Goal: Communication & Community: Connect with others

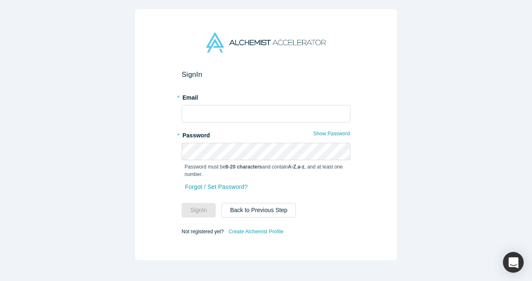
click at [242, 103] on div "* Email" at bounding box center [265, 107] width 169 height 32
click at [247, 109] on input "text" at bounding box center [265, 113] width 169 height 17
click at [0, 281] on com-1password-button at bounding box center [0, 281] width 0 height 0
type input "vp@verbaflo.ai"
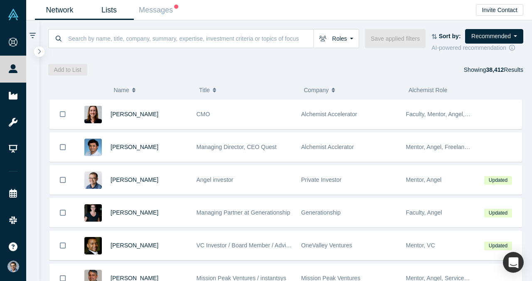
click at [112, 14] on link "Lists" at bounding box center [108, 10] width 49 height 20
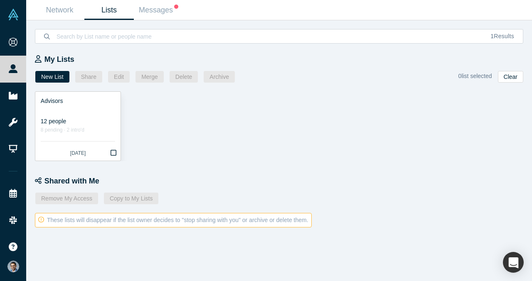
click at [80, 114] on link "Advisors 12 people 8 pending · 2 intro'd 5 days ago" at bounding box center [77, 126] width 85 height 69
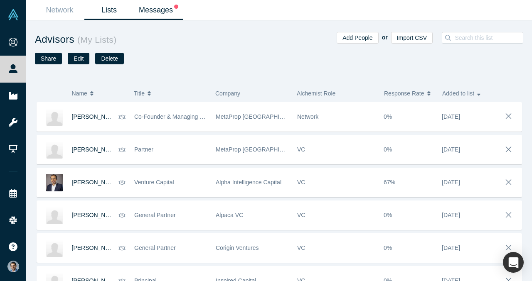
click at [162, 11] on link "Messages" at bounding box center [158, 10] width 49 height 20
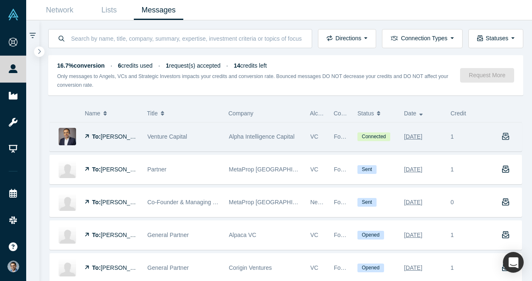
click at [503, 137] on icon "button" at bounding box center [505, 136] width 7 height 7
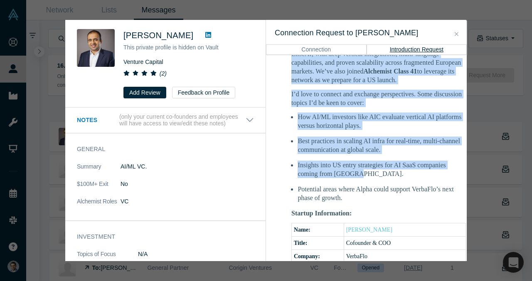
scroll to position [328, 0]
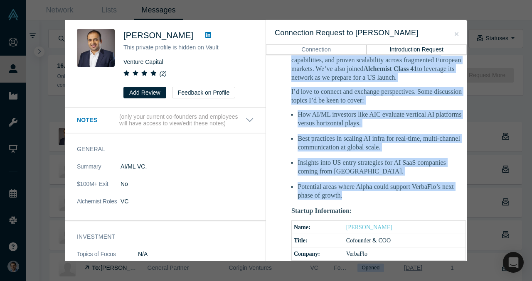
drag, startPoint x: 289, startPoint y: 79, endPoint x: 361, endPoint y: 175, distance: 119.3
copy div "Hi Uday, Great to be introduced. I am VP Singh, Co-founder & COO of VerbaFlo. V…"
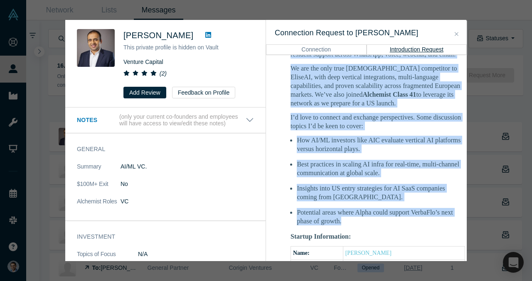
scroll to position [302, 0]
copy div "Hi Uday, Great to be introduced. I am VP Singh, Co-founder & COO of VerbaFlo. V…"
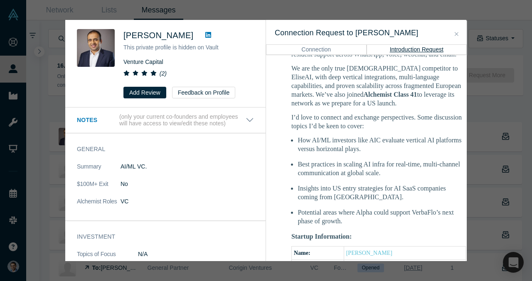
click at [473, 123] on div "Was the recommendation useful? Uday Sandhu This private profile is hidden on Va…" at bounding box center [266, 140] width 532 height 281
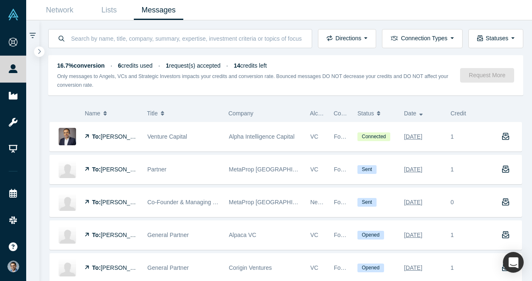
click at [199, 64] on span "1 request(s) accepted" at bounding box center [193, 65] width 55 height 7
click at [188, 68] on span "1 request(s) accepted" at bounding box center [193, 65] width 55 height 7
click at [73, 14] on link "Network" at bounding box center [59, 10] width 49 height 20
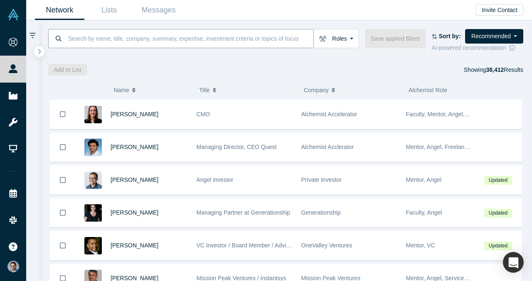
click at [222, 45] on input at bounding box center [190, 39] width 246 height 20
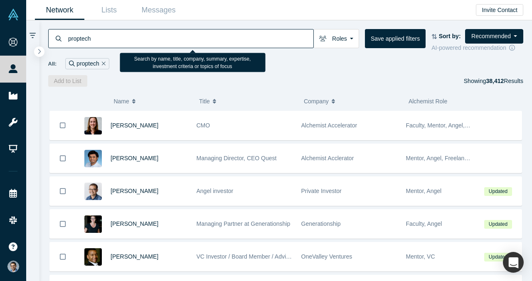
type input "proptech"
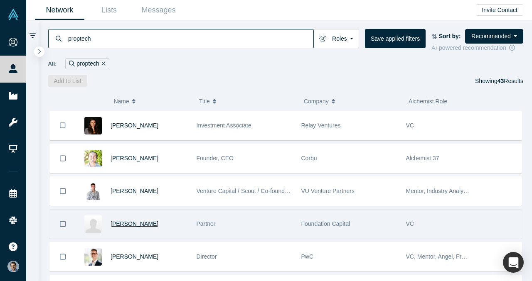
click at [135, 226] on span "[PERSON_NAME]" at bounding box center [134, 224] width 48 height 7
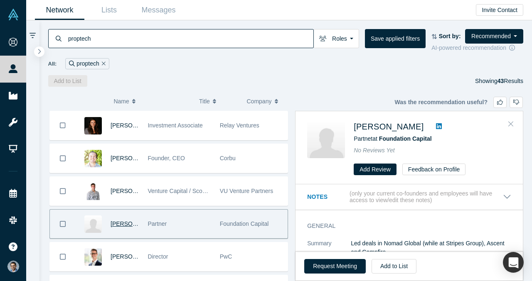
click at [507, 125] on button "Close" at bounding box center [510, 124] width 12 height 13
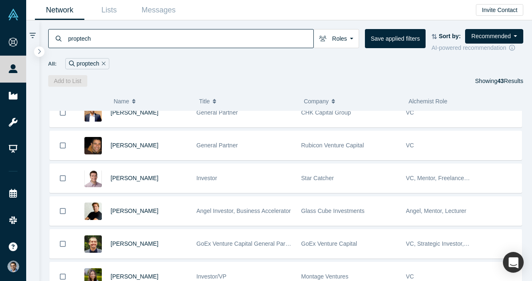
scroll to position [186, 0]
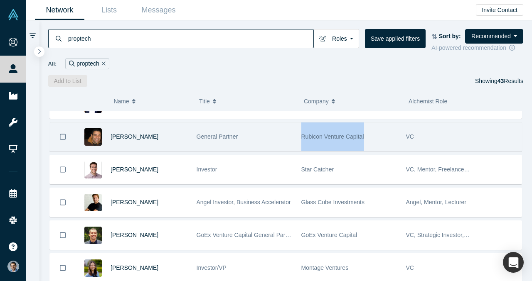
drag, startPoint x: 373, startPoint y: 143, endPoint x: 301, endPoint y: 140, distance: 71.9
click at [301, 140] on div "Rubicon Venture Capital" at bounding box center [349, 137] width 96 height 29
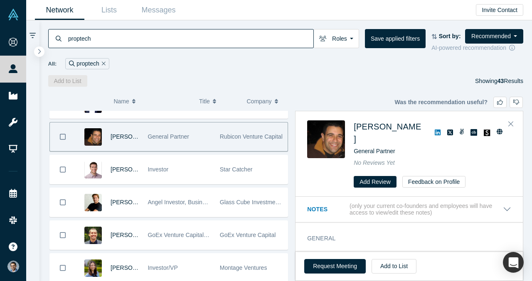
copy span "Rubicon Venture Capital"
click at [434, 130] on icon at bounding box center [437, 133] width 6 height 6
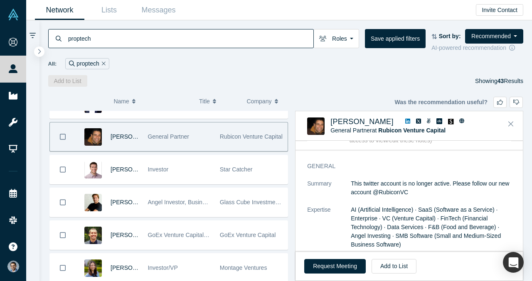
scroll to position [24, 0]
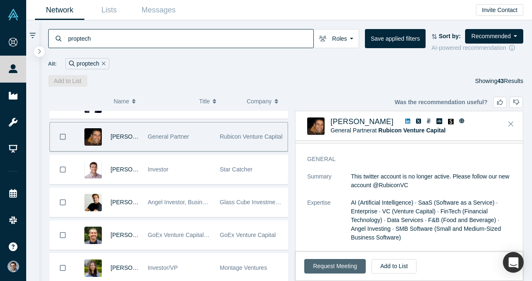
click at [331, 266] on button "Request Meeting" at bounding box center [334, 266] width 61 height 15
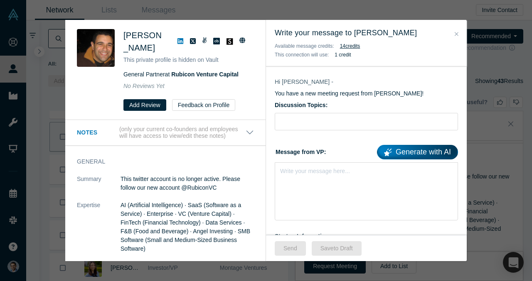
scroll to position [55, 0]
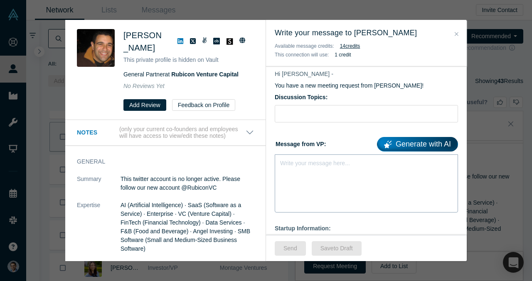
click at [309, 178] on div "Write your message here..." at bounding box center [366, 183] width 183 height 58
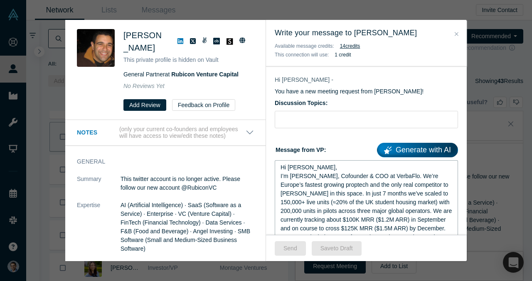
scroll to position [49, 0]
click at [314, 170] on div "Hi Joshua," at bounding box center [366, 168] width 172 height 9
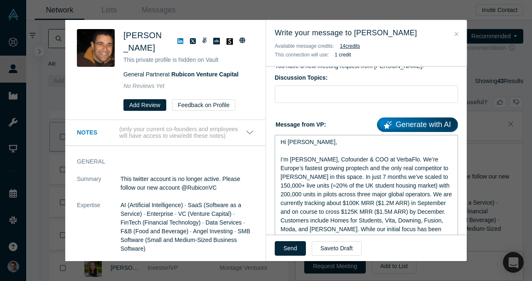
scroll to position [79, 0]
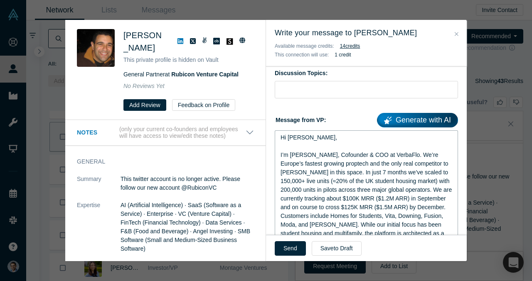
click at [440, 207] on div "I’m VP Singh, Cofounder & COO at VerbaFlo. We’re Europe’s fastest growing propt…" at bounding box center [366, 181] width 172 height 61
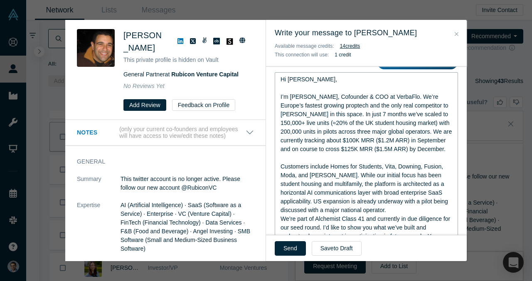
scroll to position [143, 0]
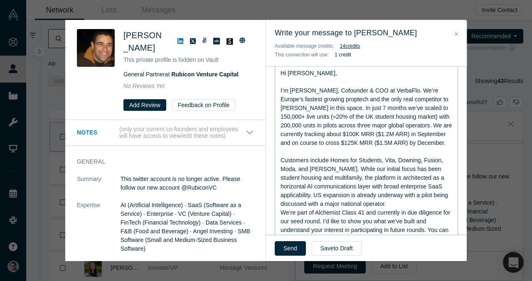
click at [363, 202] on div "Customers include Homes for Students, Vita, Downing, Fusion, Moda, and Hines. W…" at bounding box center [366, 182] width 172 height 52
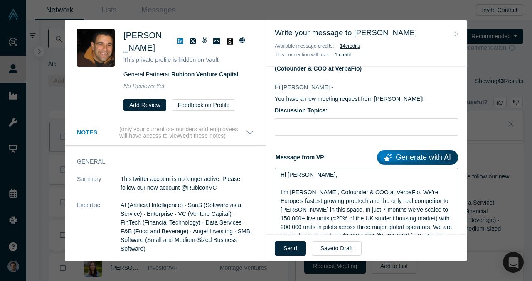
scroll to position [46, 0]
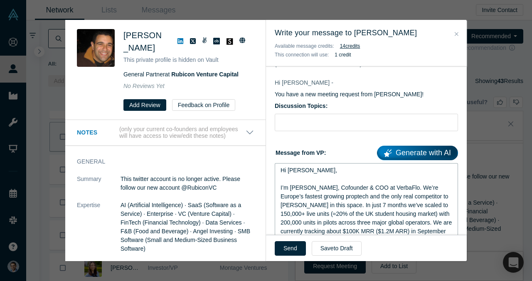
click at [330, 147] on label "Message from VP: Generate with AI" at bounding box center [366, 151] width 183 height 17
drag, startPoint x: 287, startPoint y: 250, endPoint x: 308, endPoint y: 207, distance: 48.5
click at [308, 207] on div "Write your message to Joshua Siegel Available message credits: 14 credit s This…" at bounding box center [366, 140] width 201 height 241
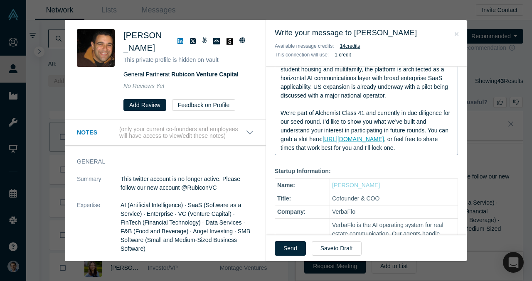
scroll to position [251, 0]
click at [289, 247] on button "Send" at bounding box center [290, 248] width 31 height 15
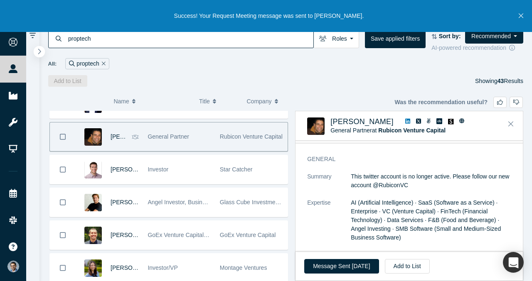
click at [42, 51] on button "button" at bounding box center [39, 51] width 11 height 11
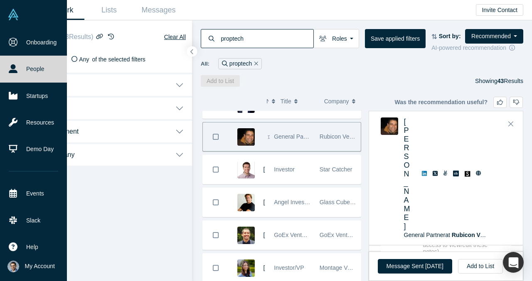
click at [11, 71] on icon at bounding box center [13, 68] width 9 height 9
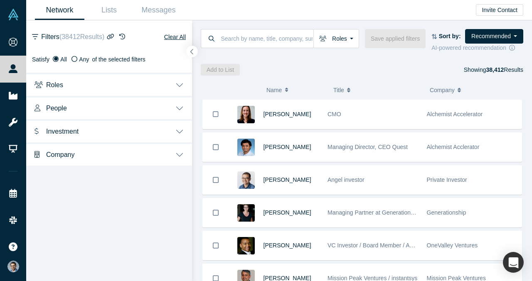
click at [194, 55] on button "button" at bounding box center [191, 51] width 11 height 11
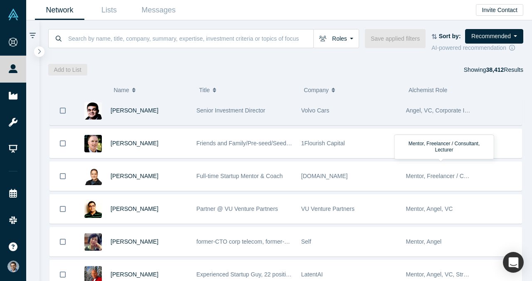
scroll to position [556, 0]
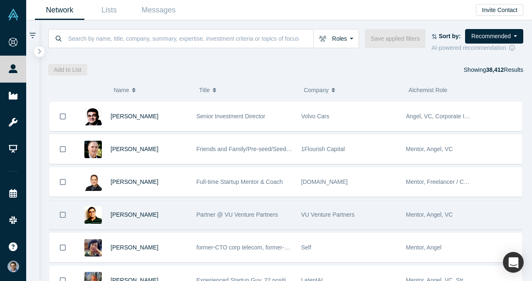
click at [240, 217] on span "Partner @ VU Venture Partners" at bounding box center [236, 214] width 81 height 7
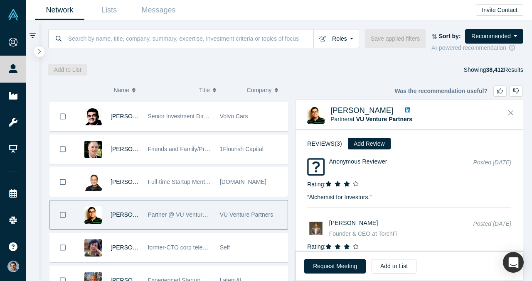
scroll to position [1186, 0]
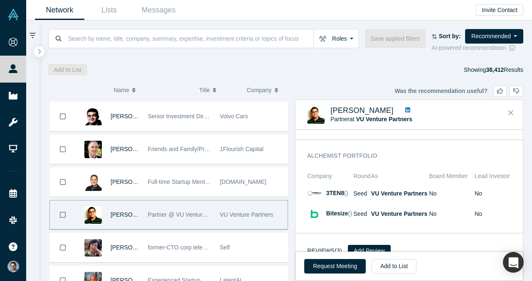
click at [405, 112] on icon at bounding box center [407, 110] width 5 height 6
click at [380, 120] on span "VU Venture Partners" at bounding box center [384, 119] width 56 height 7
click at [345, 266] on button "Request Meeting" at bounding box center [334, 266] width 61 height 15
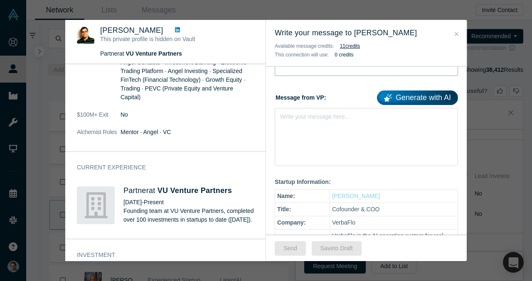
scroll to position [110, 0]
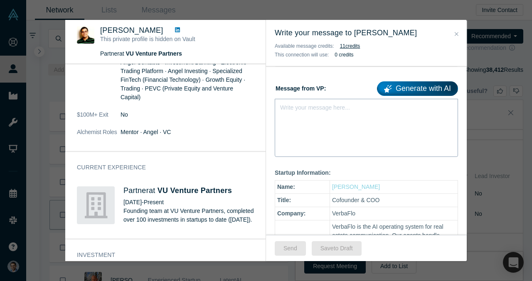
click at [324, 110] on div "Write your message here..." at bounding box center [315, 107] width 70 height 9
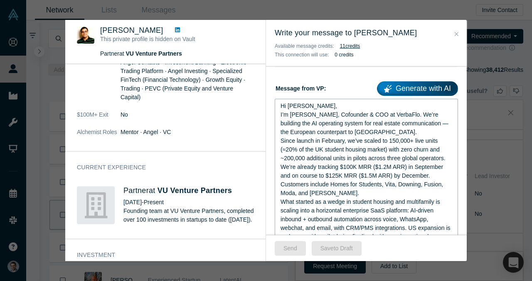
click at [321, 107] on div "Hi Aakash," at bounding box center [366, 106] width 172 height 9
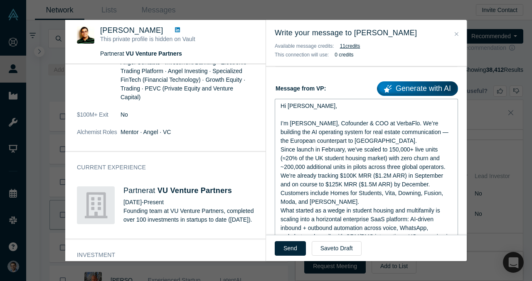
click at [348, 140] on div "I’m VP Singh, Cofounder & COO at VerbaFlo. We’re building the AI operating syst…" at bounding box center [366, 132] width 172 height 26
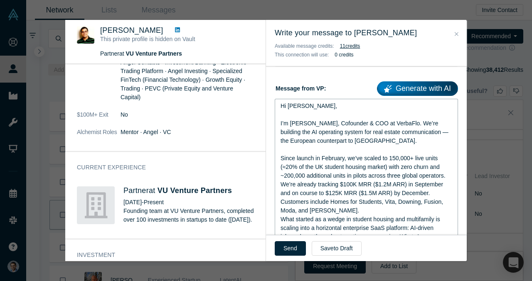
click at [413, 135] on span "I’m VP Singh, Cofounder & COO at VerbaFlo. We’re building the AI operating syst…" at bounding box center [364, 132] width 169 height 24
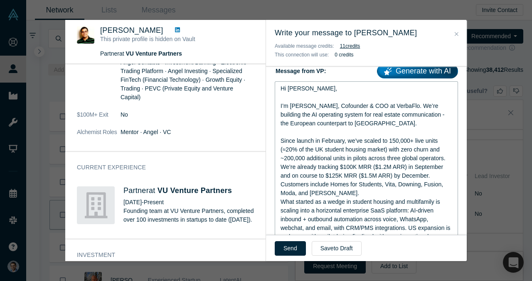
click at [375, 195] on div "Since launch in February, we’ve scaled to 150,000+ live units (≈20% of the UK s…" at bounding box center [366, 167] width 172 height 61
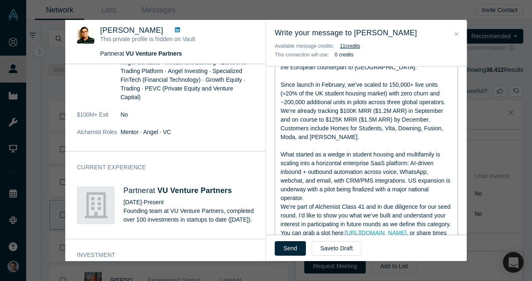
scroll to position [186, 0]
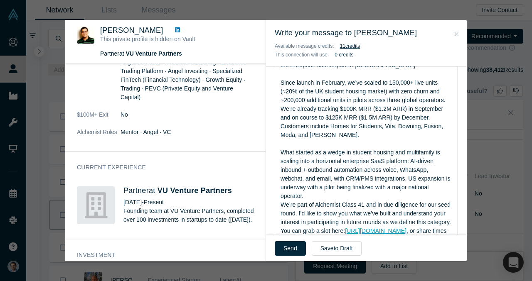
click at [375, 192] on div "What started as a wedge in student housing and multifamily is scaling into a ho…" at bounding box center [366, 174] width 172 height 52
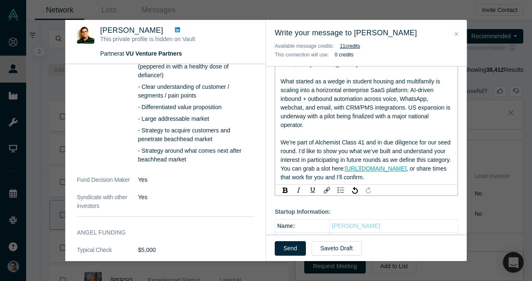
scroll to position [257, 0]
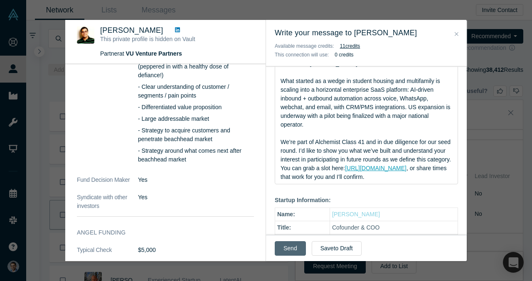
click at [297, 247] on button "Send" at bounding box center [290, 248] width 31 height 15
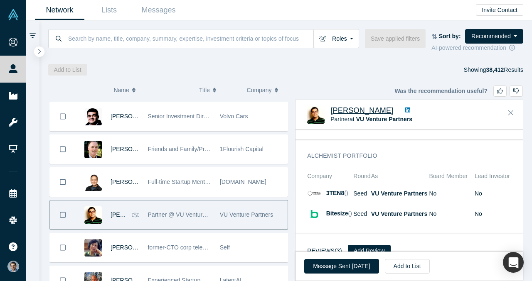
click at [347, 108] on span "[PERSON_NAME]" at bounding box center [361, 110] width 63 height 8
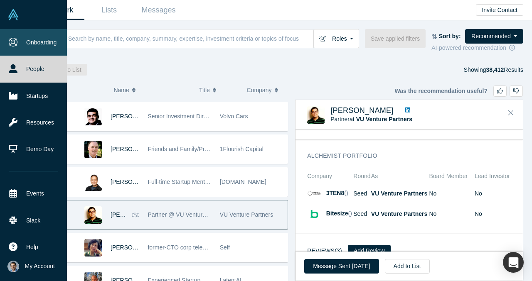
click at [15, 45] on icon at bounding box center [13, 42] width 9 height 9
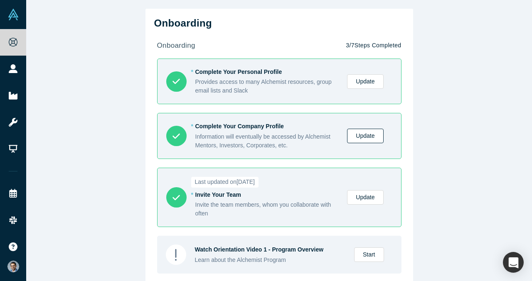
click at [361, 137] on link "Update" at bounding box center [365, 136] width 36 height 15
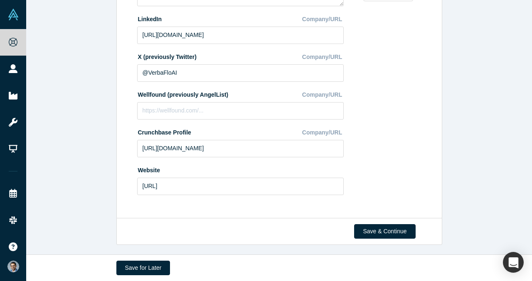
scroll to position [184, 0]
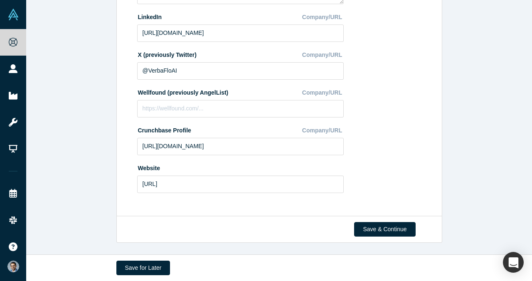
click at [390, 219] on div "Save & Continue" at bounding box center [279, 229] width 326 height 27
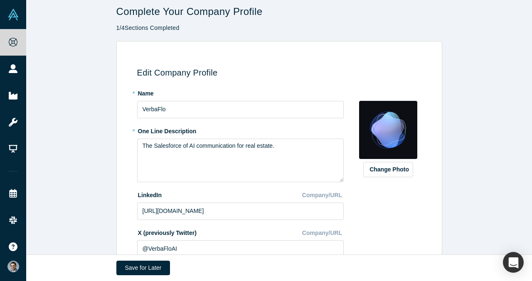
scroll to position [7, 0]
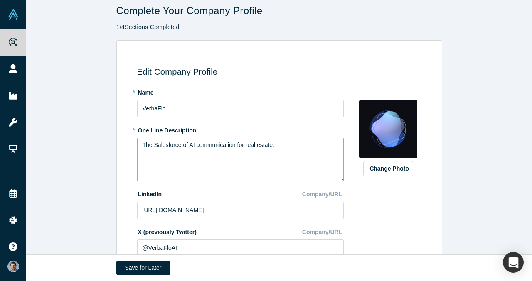
click at [245, 153] on textarea "The Salesforce of AI communication for real estate." at bounding box center [240, 160] width 206 height 44
paste textarea "erbaFlo is to real estate communication what Salesforce is to sales"
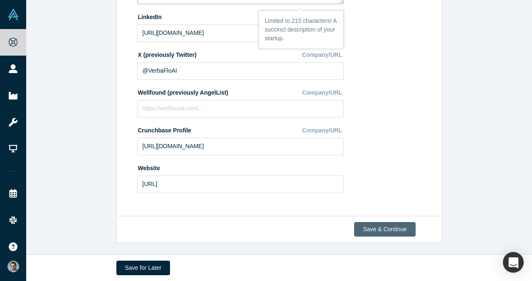
type textarea "VerbaFlo is to real estate communication what Salesforce is to sales."
click at [370, 234] on button "Save & Continue" at bounding box center [384, 229] width 61 height 15
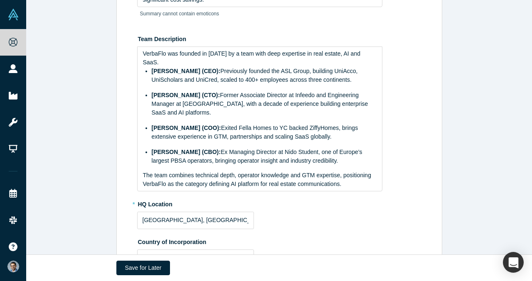
scroll to position [0, 0]
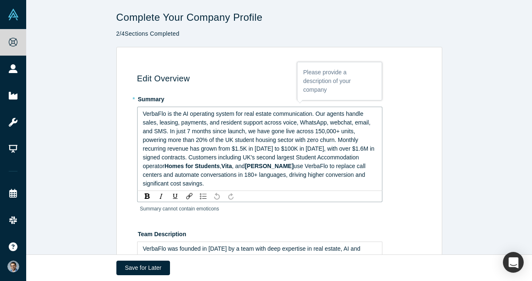
click at [240, 157] on span "VerbaFlo is the AI operating system for real estate communication. Our agents h…" at bounding box center [259, 139] width 233 height 59
click at [245, 167] on span ", and" at bounding box center [238, 166] width 13 height 7
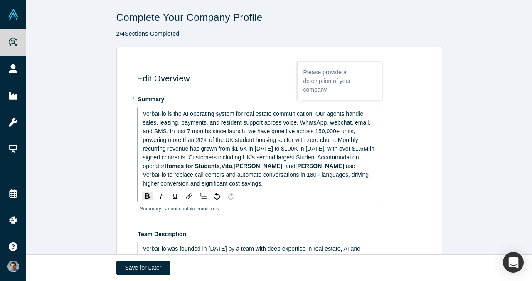
click at [295, 168] on span ", and" at bounding box center [288, 166] width 13 height 7
click at [270, 131] on span "VerbaFlo is the AI operating system for real estate communication. Our agents h…" at bounding box center [259, 139] width 233 height 59
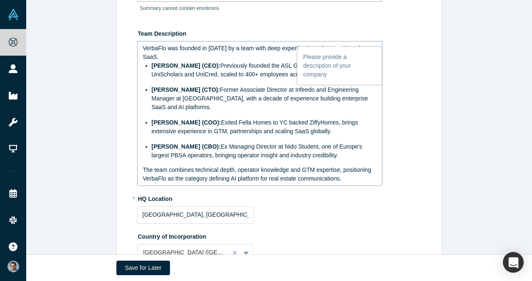
scroll to position [161, 0]
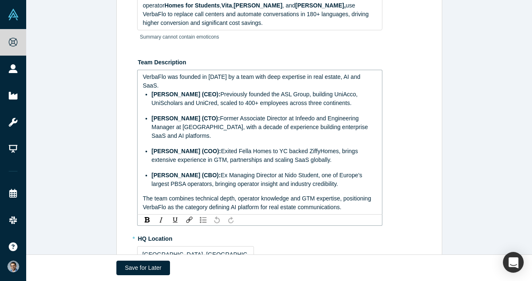
click at [222, 118] on ul "Sayantan Biswas (CEO): Previously founded the ASL Group, building UniAcco, UniS…" at bounding box center [260, 139] width 234 height 98
click at [201, 95] on span "Sayantan Biswas (CEO):" at bounding box center [186, 94] width 69 height 7
click at [195, 122] on span "Abhishek Garg (CTO):" at bounding box center [186, 118] width 69 height 7
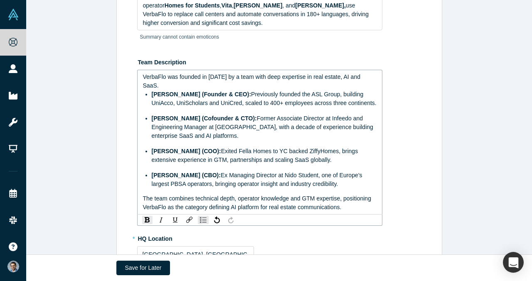
click at [179, 154] on span "VP Singh (COO):" at bounding box center [186, 151] width 69 height 7
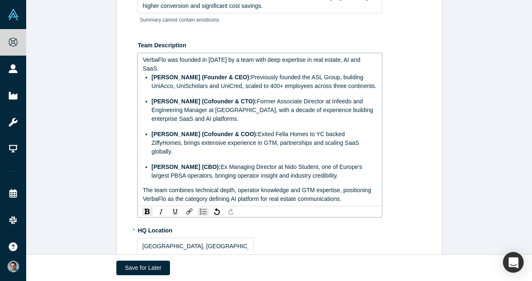
scroll to position [180, 0]
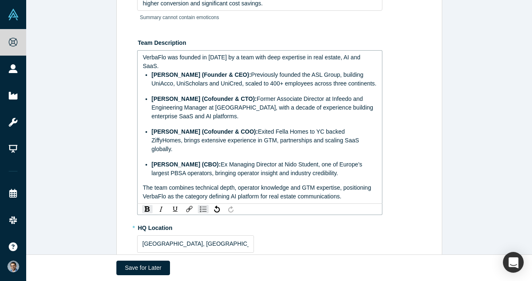
click at [183, 163] on span "Dan Smith (CBO):" at bounding box center [186, 164] width 69 height 7
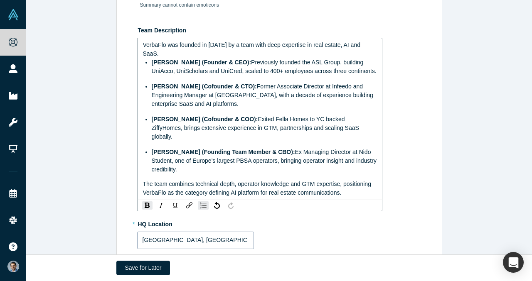
scroll to position [193, 0]
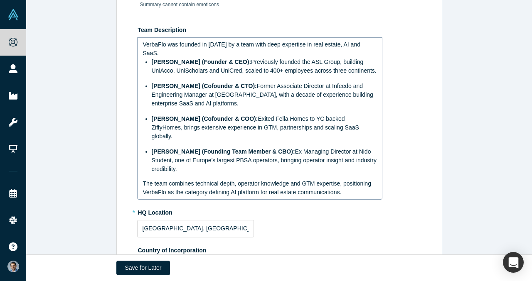
drag, startPoint x: 144, startPoint y: 184, endPoint x: 345, endPoint y: 193, distance: 201.2
click at [345, 193] on div "VerbaFlo was founded in October 2024 by a team with deep expertise in real esta…" at bounding box center [259, 118] width 234 height 157
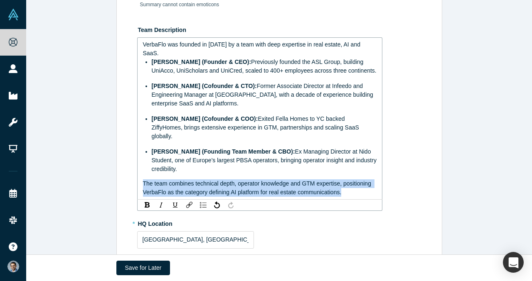
drag, startPoint x: 358, startPoint y: 193, endPoint x: 130, endPoint y: 181, distance: 227.5
click at [130, 181] on div "Edit Overview * Summary VerbaFlo is the AI operating system for real estate com…" at bounding box center [278, 212] width 316 height 692
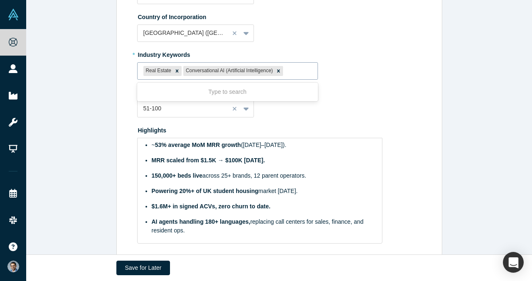
scroll to position [398, 0]
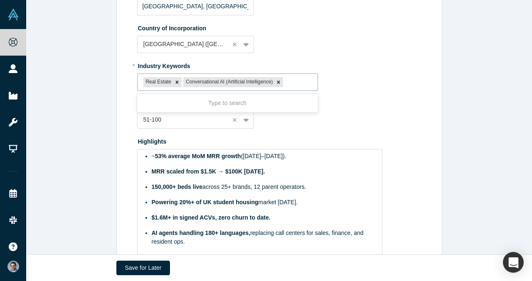
click at [297, 81] on div at bounding box center [297, 82] width 27 height 10
type input "AI"
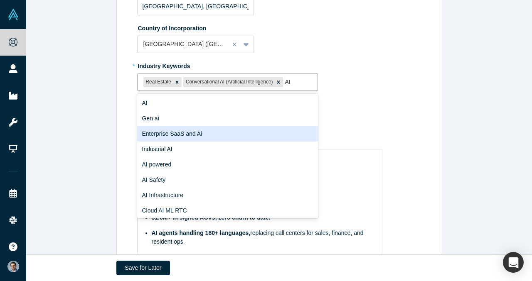
click at [263, 126] on div "Enterprise SaaS and Ai" at bounding box center [227, 133] width 181 height 15
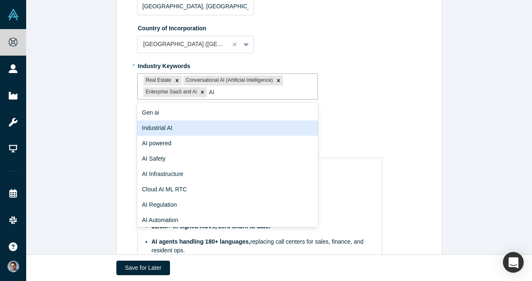
scroll to position [17, 0]
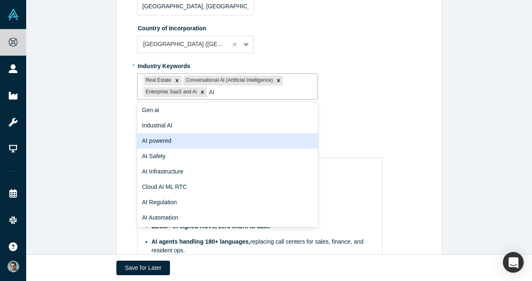
type input "AI"
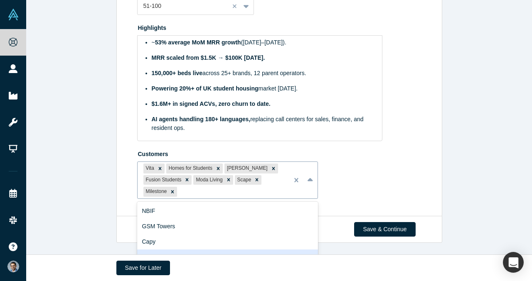
scroll to position [592, 0]
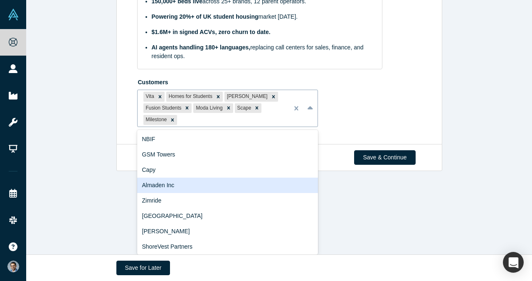
click at [201, 127] on div "Almaden Inc, 4 of 10. 10 results available. Use Up and Down to choose options, …" at bounding box center [227, 109] width 181 height 38
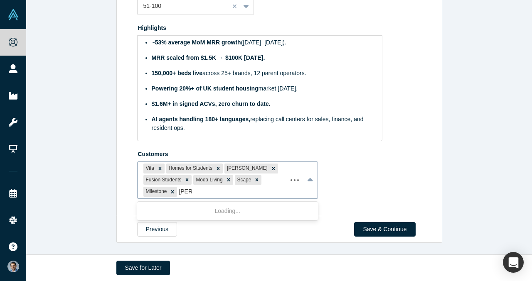
type input "Hines"
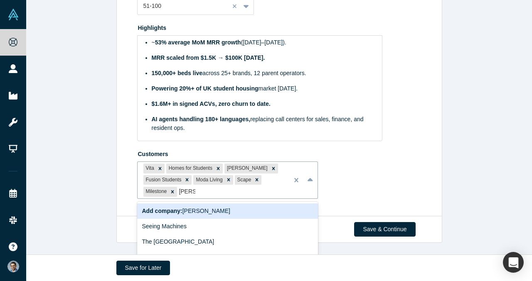
scroll to position [592, 0]
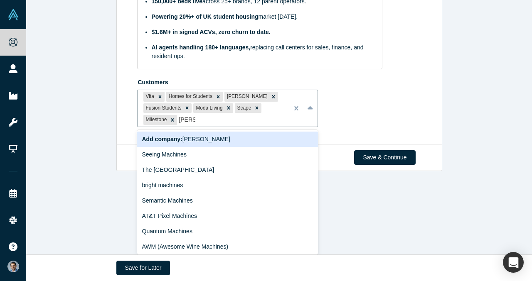
click at [199, 141] on div "Add company: Hines" at bounding box center [227, 139] width 181 height 15
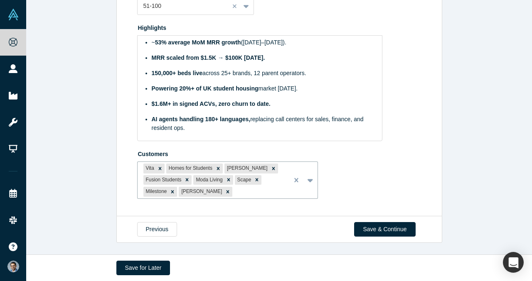
scroll to position [520, 0]
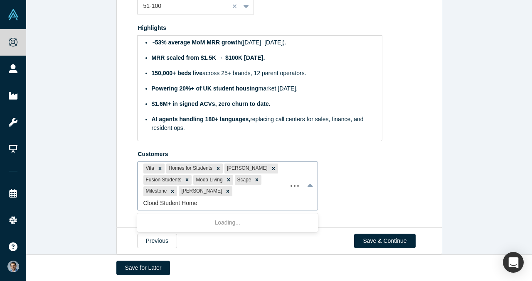
type input "Cloud Student Homes"
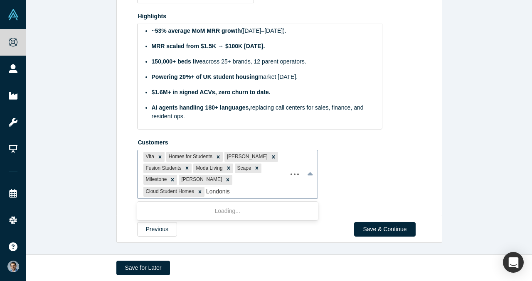
type input "Londonist"
type input "Housing Hand"
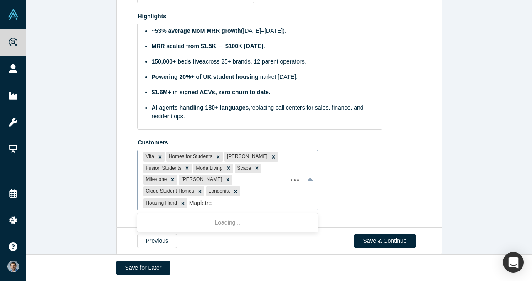
type input "Mapletree"
click at [388, 234] on button "Save & Continue" at bounding box center [384, 241] width 61 height 15
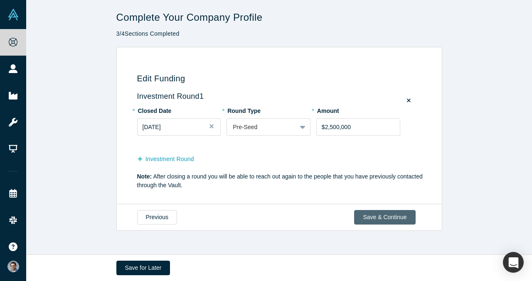
click at [375, 219] on button "Save & Continue" at bounding box center [384, 217] width 61 height 15
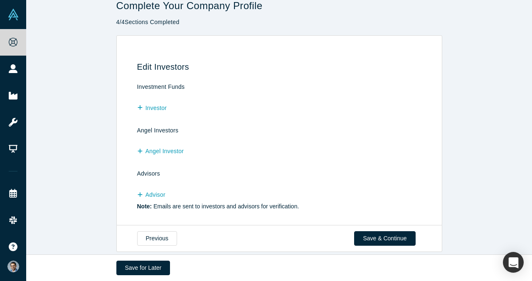
scroll to position [21, 0]
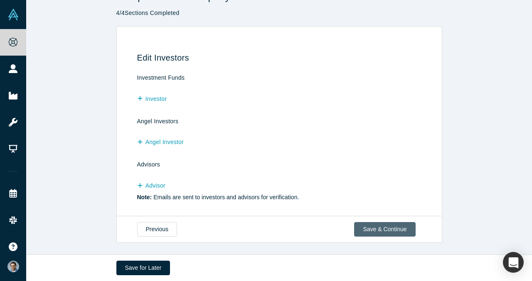
click at [380, 233] on button "Save & Continue" at bounding box center [384, 229] width 61 height 15
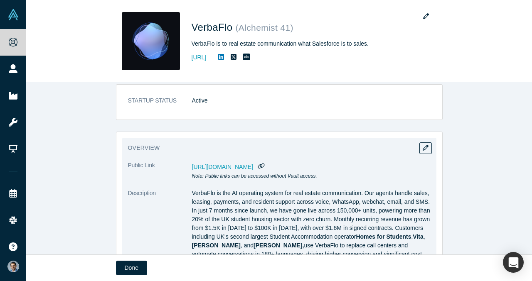
scroll to position [36, 0]
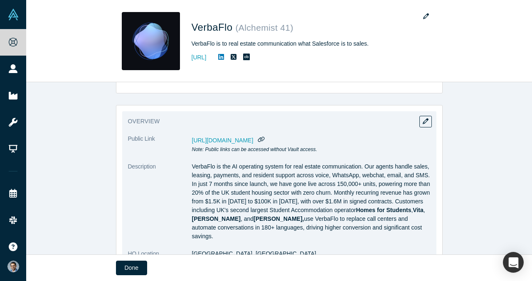
click at [253, 142] on span "https://vault.alchemistaccelerator.com/companies/public/verbaflo" at bounding box center [222, 140] width 61 height 7
click at [265, 138] on icon "button" at bounding box center [260, 140] width 7 height 6
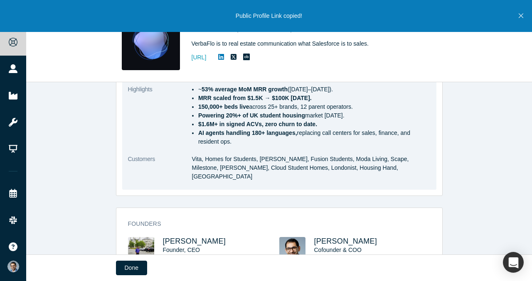
scroll to position [454, 0]
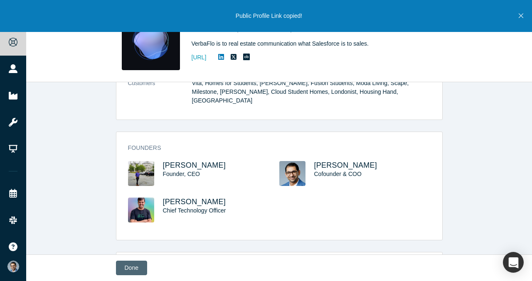
click at [128, 273] on button "Done" at bounding box center [131, 268] width 31 height 15
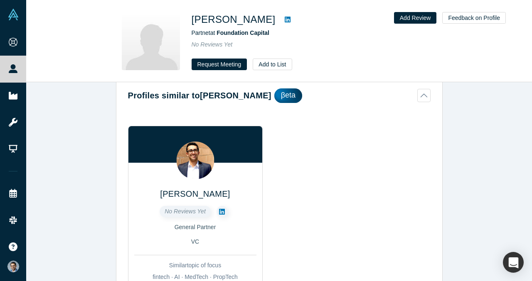
scroll to position [32, 0]
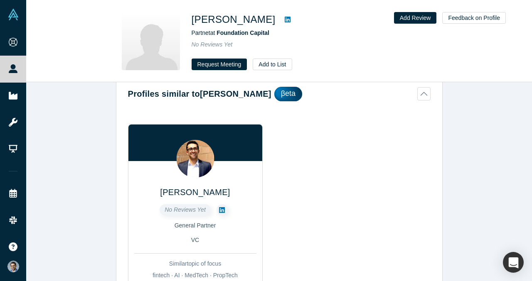
click at [219, 209] on icon at bounding box center [222, 210] width 6 height 6
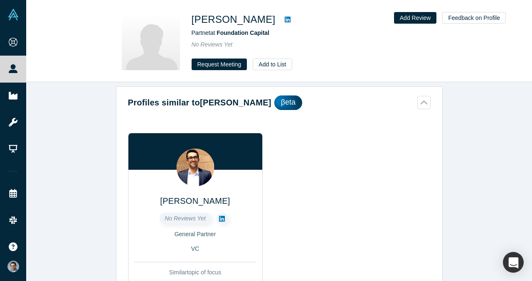
scroll to position [15, 0]
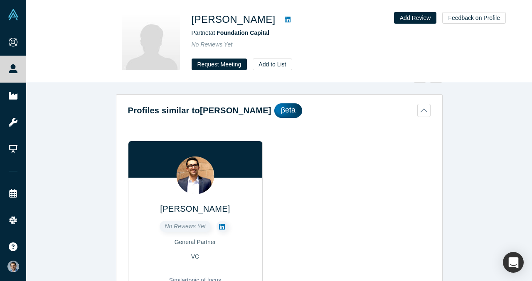
click at [426, 110] on button "Profiles similar to Gracie Zaro βeta" at bounding box center [279, 110] width 302 height 15
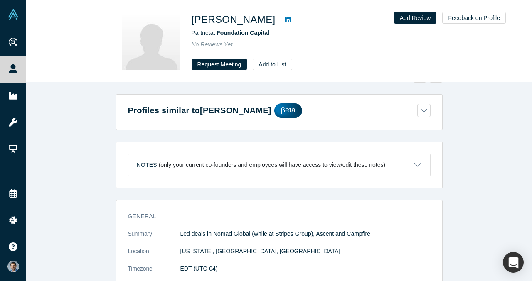
scroll to position [0, 0]
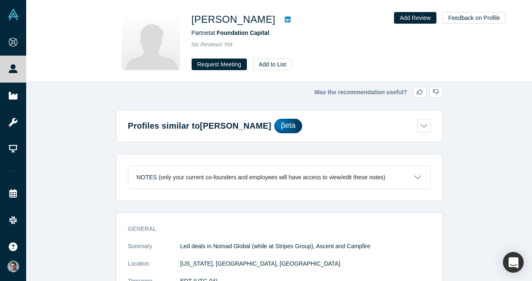
click at [284, 20] on icon at bounding box center [287, 19] width 6 height 7
click at [247, 32] on span "Foundation Capital" at bounding box center [242, 32] width 53 height 7
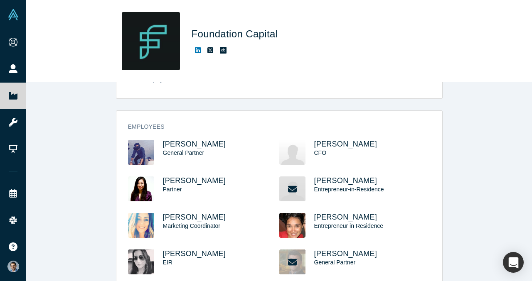
scroll to position [89, 0]
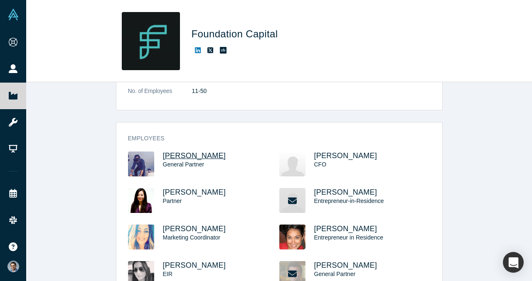
click at [188, 155] on span "Ashu Garg" at bounding box center [194, 156] width 63 height 8
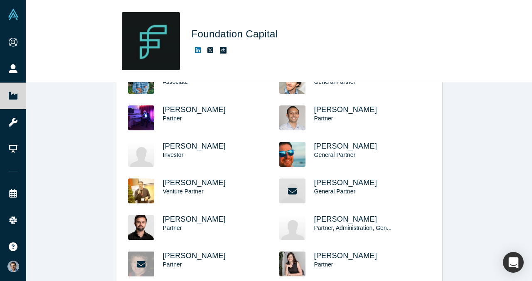
scroll to position [319, 0]
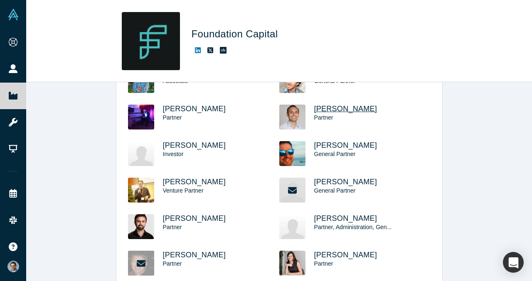
click at [336, 108] on span "Siddhant Trivedi" at bounding box center [345, 109] width 63 height 8
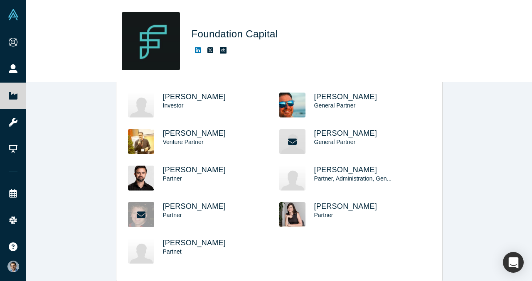
scroll to position [371, 0]
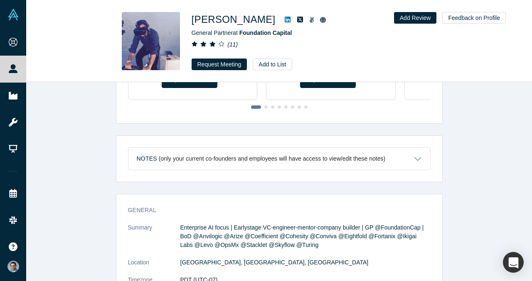
scroll to position [266, 0]
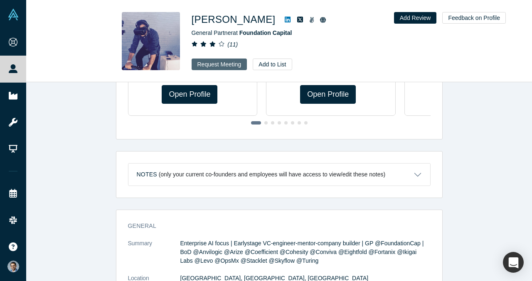
click at [214, 66] on button "Request Meeting" at bounding box center [219, 65] width 56 height 12
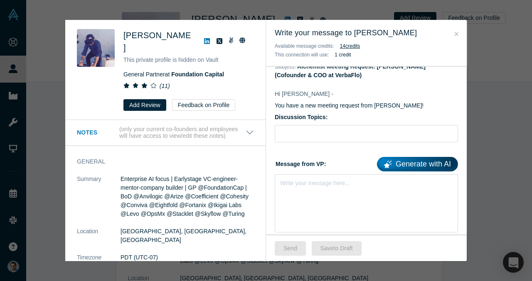
scroll to position [57, 0]
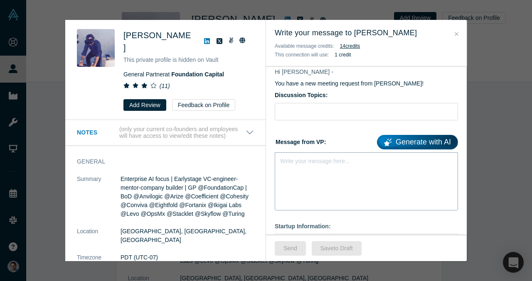
click at [321, 164] on div "Write your message here..." at bounding box center [315, 161] width 70 height 9
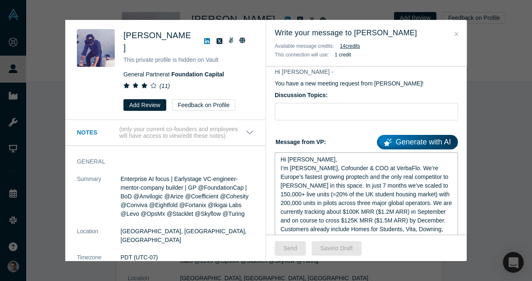
click at [310, 162] on div "Hi [PERSON_NAME]," at bounding box center [366, 159] width 172 height 9
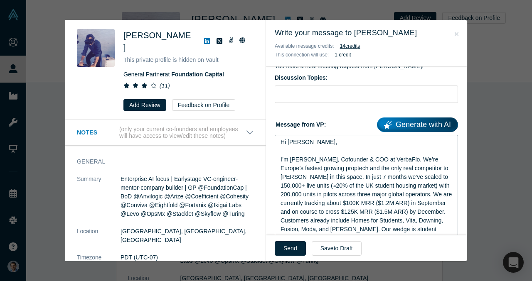
scroll to position [79, 0]
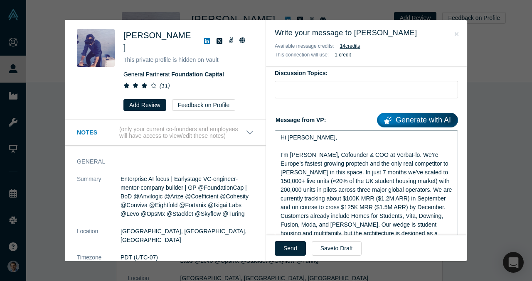
click at [433, 205] on div "I’m VP Singh, Cofounder & COO at VerbaFlo. We’re Europe’s fastest growing propt…" at bounding box center [366, 181] width 172 height 61
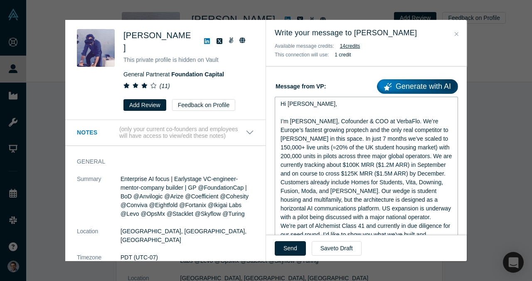
scroll to position [118, 0]
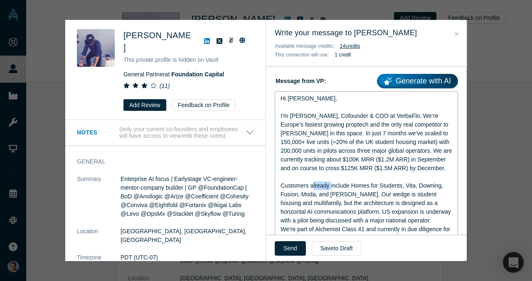
drag, startPoint x: 330, startPoint y: 187, endPoint x: 313, endPoint y: 187, distance: 17.0
click at [313, 187] on span "Customers already include Homes for Students, Vita, Downing, Fusion, Moda, and …" at bounding box center [366, 203] width 172 height 42
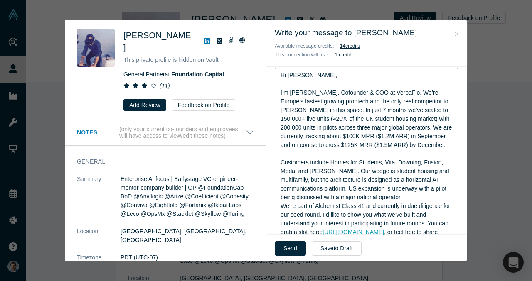
scroll to position [144, 0]
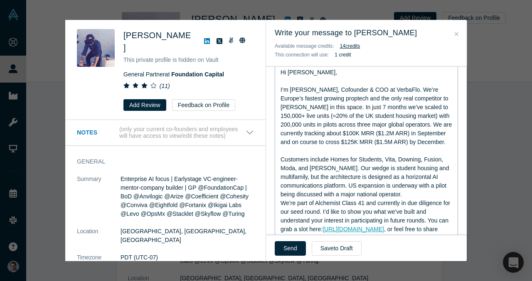
click at [306, 167] on span "Customers include Homes for Students, Vita, Downing, Fusion, Moda, and Hines. O…" at bounding box center [365, 177] width 170 height 42
click at [313, 169] on span "Customers include Homes for Students, Vita, Downing, Fusion, Moda, Hines. Our w…" at bounding box center [363, 177] width 167 height 42
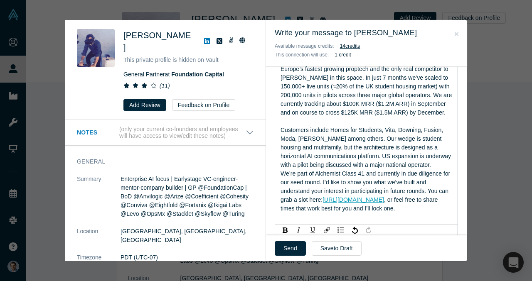
click at [412, 166] on div "Customers include Homes for Students, Vita, Downing, Fusion, Moda, [PERSON_NAME…" at bounding box center [366, 148] width 172 height 44
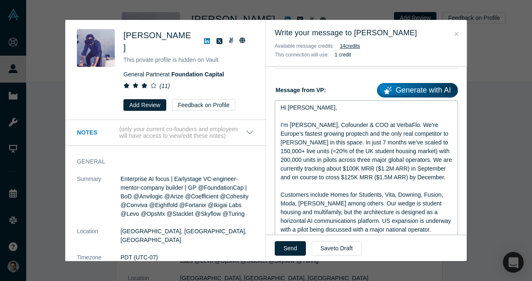
scroll to position [105, 0]
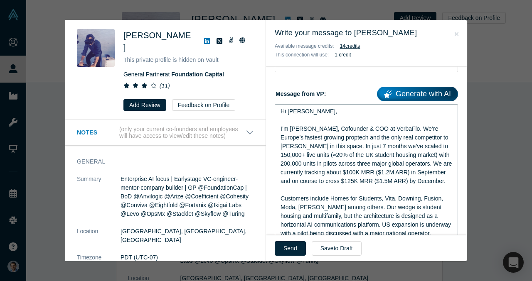
click at [352, 147] on span "I’m VP Singh, Cofounder & COO at VerbaFlo. We’re Europe’s fastest growing propt…" at bounding box center [366, 154] width 173 height 59
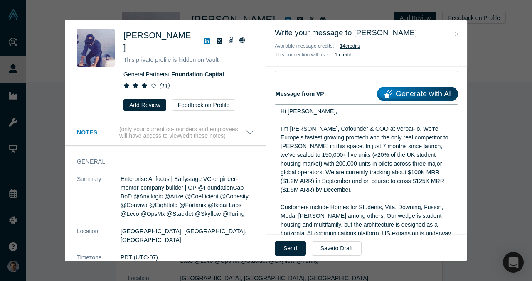
click at [341, 174] on span "I’m [PERSON_NAME], Cofounder & COO at VerbaFlo. We’re Europe’s fastest growing …" at bounding box center [364, 159] width 169 height 68
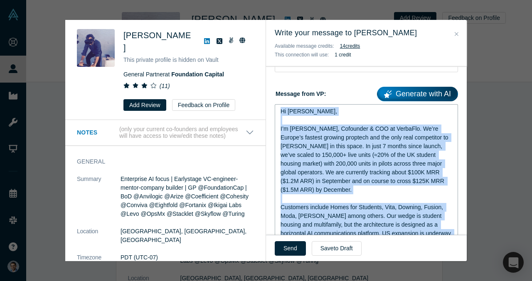
copy div "Hi Ashu, I’m VP Singh, Cofounder & COO at VerbaFlo. We’re Europe’s fastest grow…"
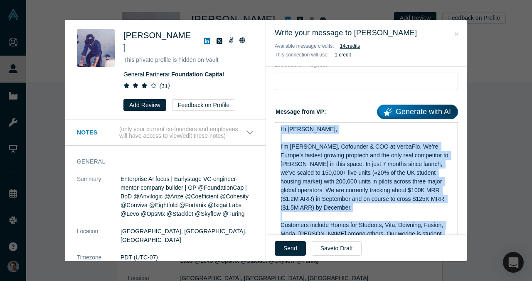
scroll to position [83, 0]
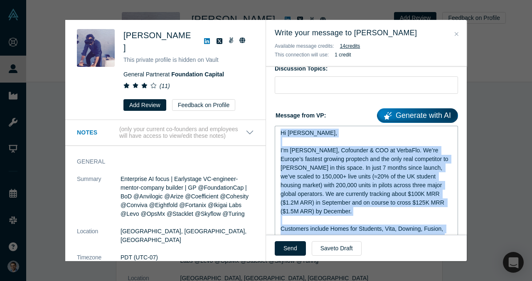
copy div "Hi Ashu, I’m VP Singh, Cofounder & COO at VerbaFlo. We’re Europe’s fastest grow…"
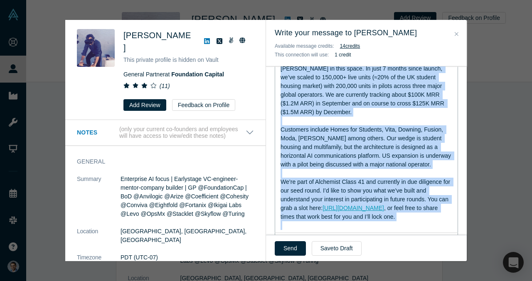
scroll to position [182, 0]
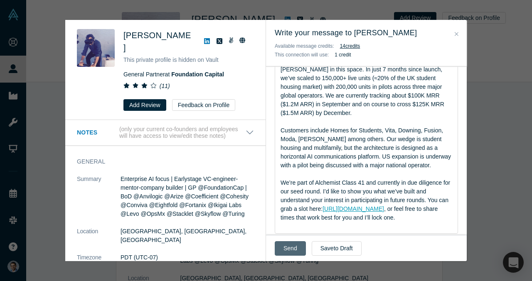
click at [288, 247] on button "Send" at bounding box center [290, 248] width 31 height 15
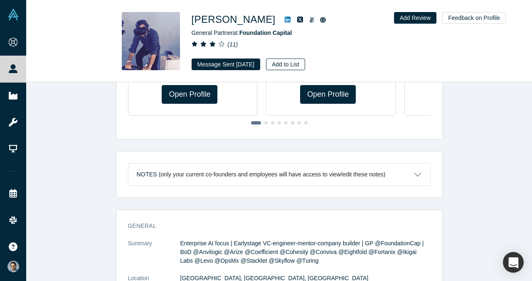
click at [298, 68] on button "Add to List" at bounding box center [285, 65] width 39 height 12
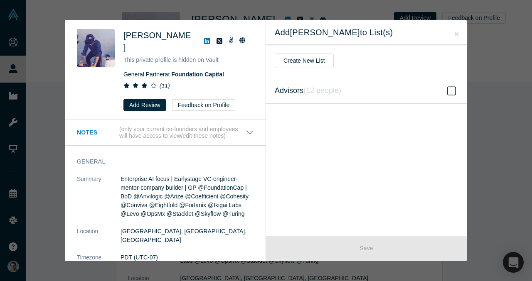
click at [331, 98] on label "Advisors ( 12 people )" at bounding box center [366, 90] width 201 height 27
click at [0, 0] on input "Advisors ( 12 people )" at bounding box center [0, 0] width 0 height 0
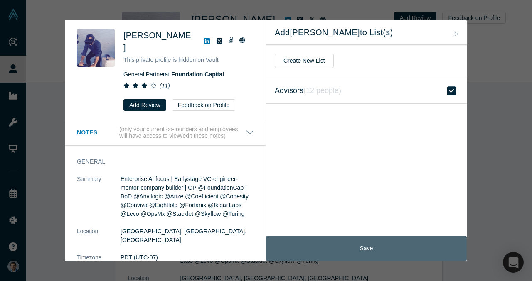
click at [347, 247] on button "Save" at bounding box center [366, 248] width 201 height 25
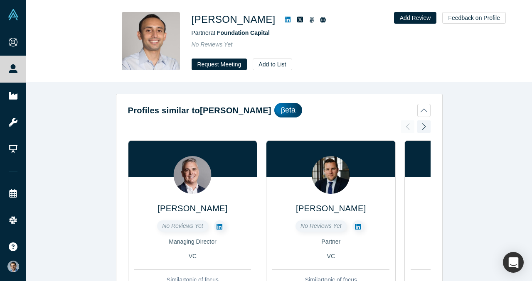
click at [420, 110] on button "Profiles similar to [PERSON_NAME] βeta" at bounding box center [279, 110] width 302 height 15
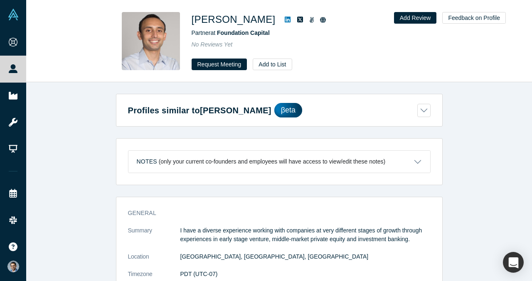
click at [230, 56] on div "[PERSON_NAME] Partner at Foundation Capital No Reviews Yet Request Meeting Add …" at bounding box center [307, 41] width 233 height 58
click at [221, 64] on button "Request Meeting" at bounding box center [219, 65] width 56 height 12
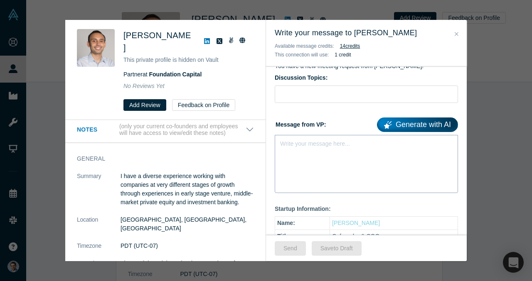
scroll to position [86, 0]
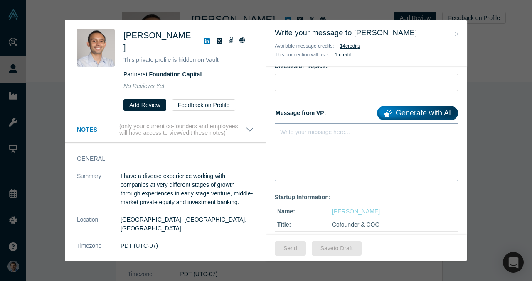
click at [317, 154] on div "Write your message here..." at bounding box center [366, 152] width 183 height 58
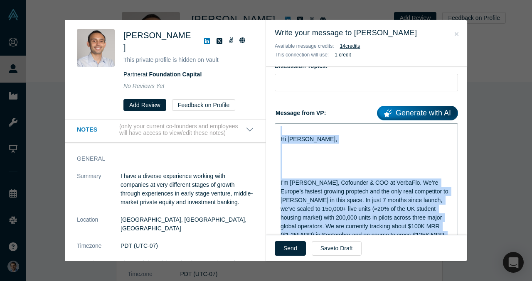
click at [290, 172] on div "rdw-editor" at bounding box center [366, 174] width 172 height 9
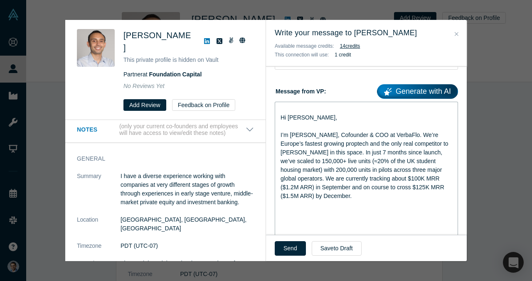
scroll to position [108, 0]
click at [286, 226] on div "rdw-editor" at bounding box center [366, 230] width 172 height 9
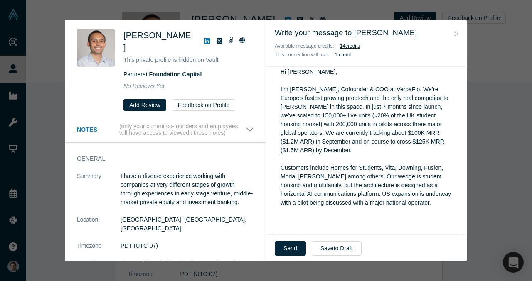
scroll to position [161, 0]
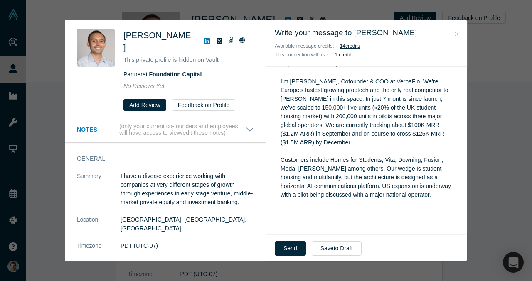
click at [283, 235] on span "We’re part of Alchemist Class 41 and currently in due diligence for our seed ro…" at bounding box center [365, 251] width 171 height 33
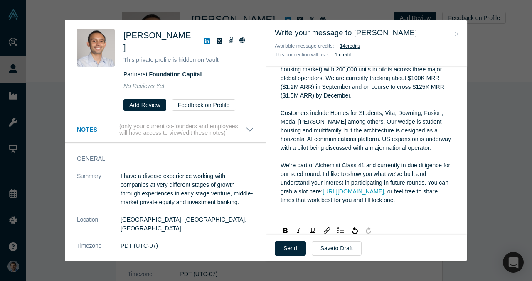
scroll to position [221, 0]
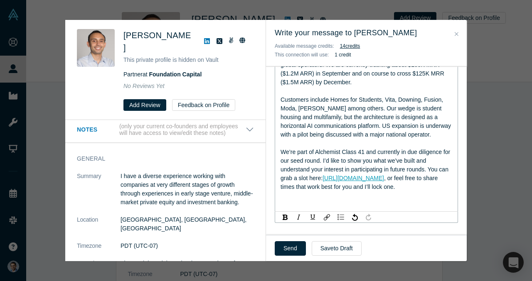
click at [345, 191] on div "rdw-editor" at bounding box center [366, 195] width 172 height 9
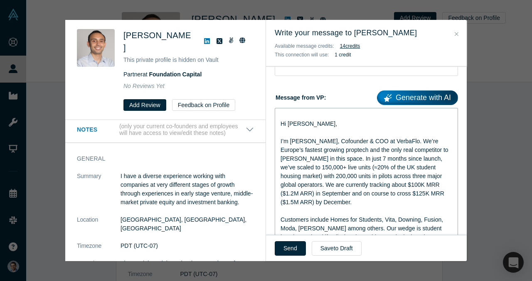
scroll to position [98, 0]
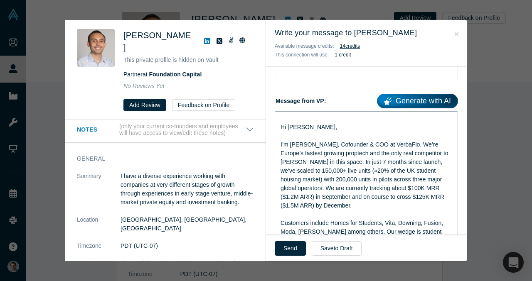
click at [323, 131] on div "Hi [PERSON_NAME]," at bounding box center [366, 127] width 172 height 9
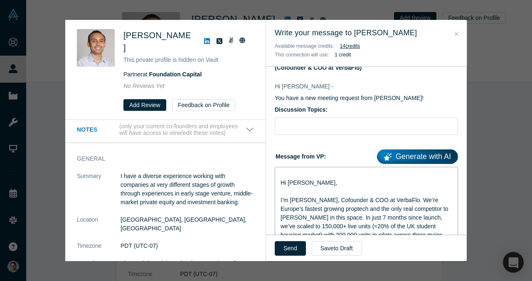
scroll to position [37, 0]
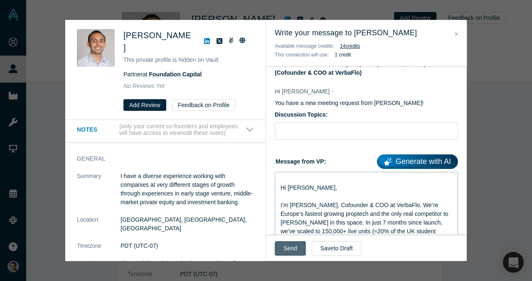
click at [284, 246] on button "Send" at bounding box center [290, 248] width 31 height 15
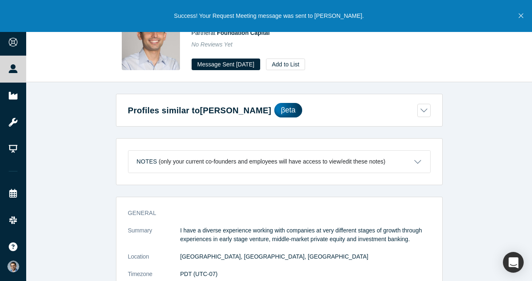
click at [305, 71] on div "[PERSON_NAME] Partner at Foundation Capital No Reviews Yet Message Sent [DATE] …" at bounding box center [278, 41] width 505 height 82
click at [304, 65] on button "Add to List" at bounding box center [285, 65] width 39 height 12
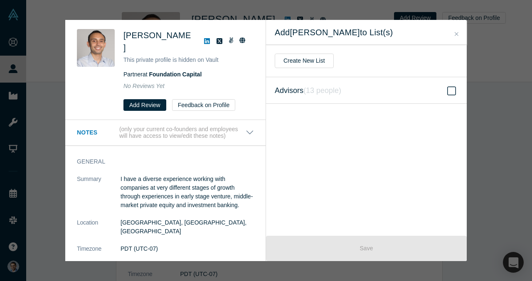
click at [354, 103] on label "Advisors ( 13 people )" at bounding box center [366, 90] width 201 height 27
click at [0, 0] on input "Advisors ( 13 people )" at bounding box center [0, 0] width 0 height 0
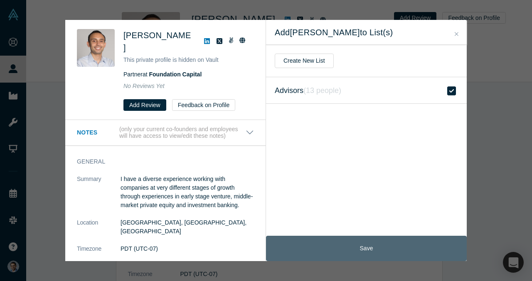
click at [335, 255] on button "Save" at bounding box center [366, 248] width 201 height 25
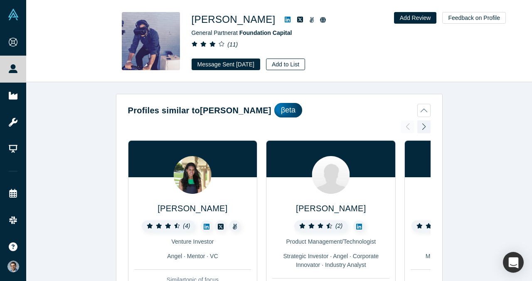
click at [297, 64] on button "Add to List" at bounding box center [285, 65] width 39 height 12
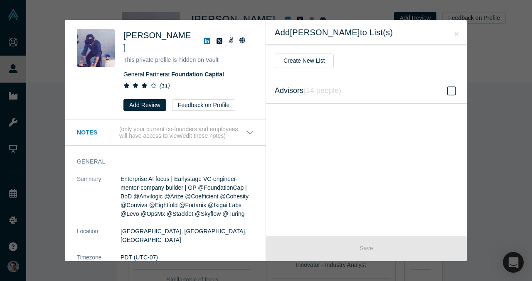
click at [298, 91] on span "Advisors ( 14 people )" at bounding box center [308, 91] width 66 height 12
click at [0, 0] on input "Advisors ( 14 people )" at bounding box center [0, 0] width 0 height 0
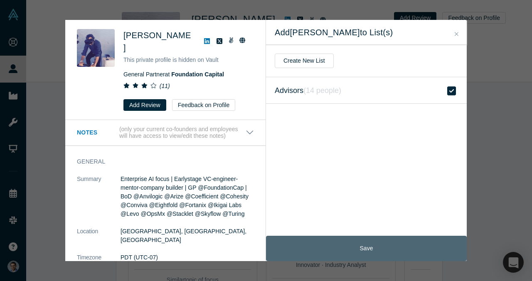
click at [307, 248] on button "Save" at bounding box center [366, 248] width 201 height 25
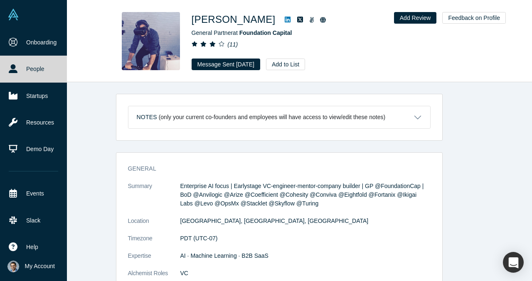
click at [10, 68] on icon at bounding box center [13, 68] width 9 height 9
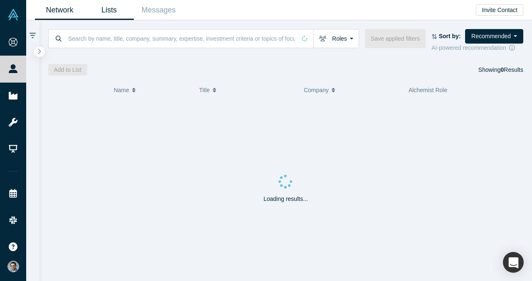
click at [120, 7] on link "Lists" at bounding box center [108, 10] width 49 height 20
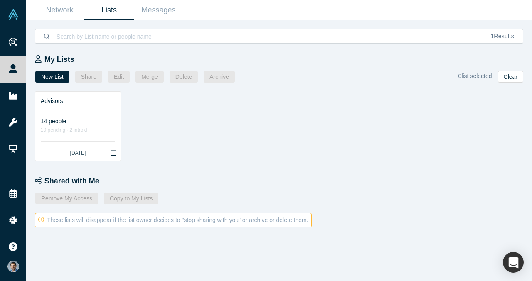
click at [90, 101] on div "Advisors" at bounding box center [78, 101] width 74 height 9
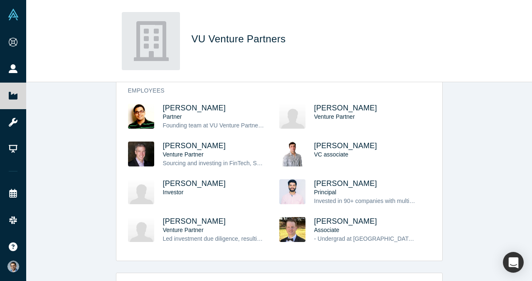
scroll to position [86, 0]
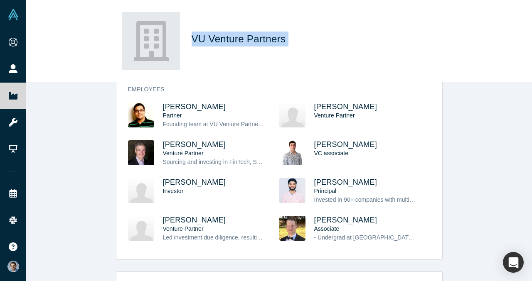
drag, startPoint x: 301, startPoint y: 33, endPoint x: 192, endPoint y: 37, distance: 108.9
click at [192, 37] on h1 "VU Venture Partners" at bounding box center [307, 39] width 233 height 15
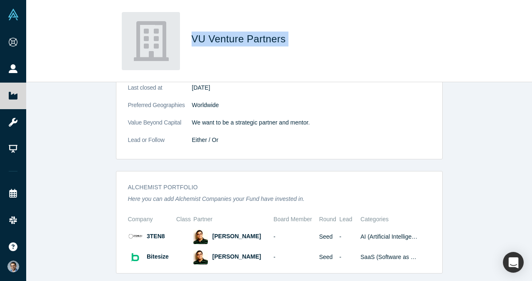
scroll to position [464, 0]
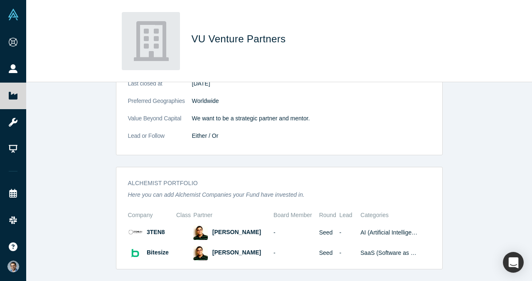
click at [265, 136] on dd "Either / Or" at bounding box center [311, 136] width 238 height 9
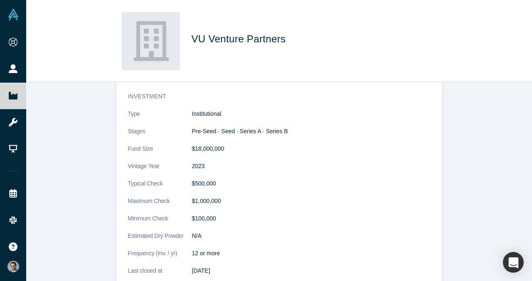
scroll to position [275, 0]
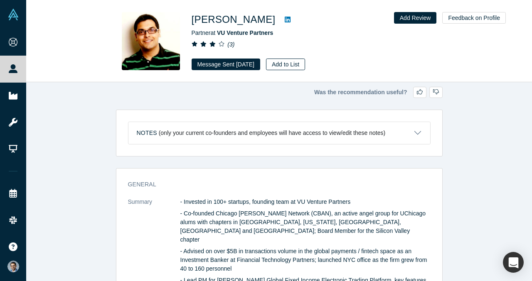
click at [289, 64] on button "Add to List" at bounding box center [285, 65] width 39 height 12
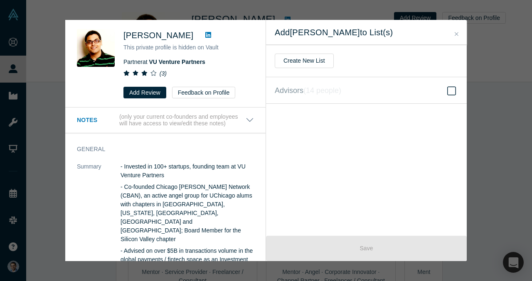
click at [333, 85] on span "Advisors ( 14 people )" at bounding box center [308, 91] width 66 height 12
click at [0, 0] on input "Advisors ( 14 people )" at bounding box center [0, 0] width 0 height 0
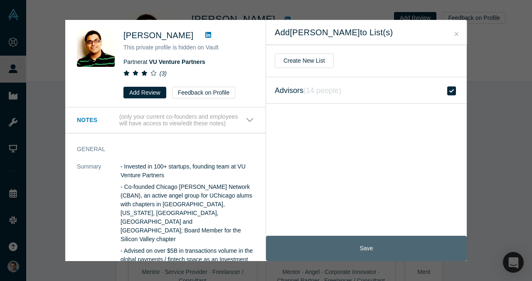
click at [328, 238] on button "Save" at bounding box center [366, 248] width 201 height 25
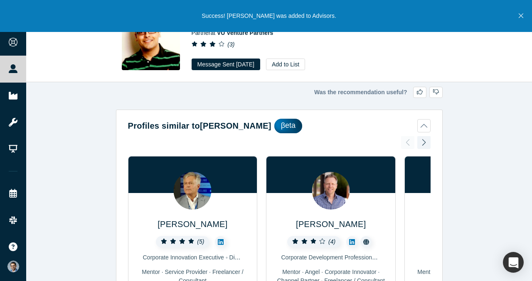
click at [28, 66] on div "[PERSON_NAME] Partner at VU Venture Partners ( 3 ) Message Sent [DATE] Add to L…" at bounding box center [278, 41] width 505 height 82
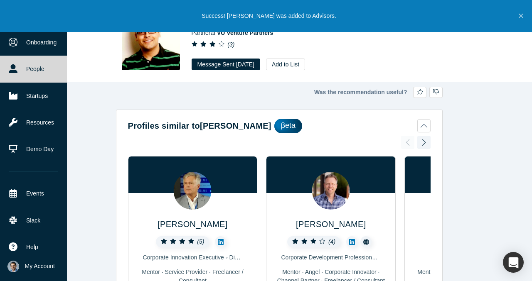
click at [13, 73] on link "People" at bounding box center [33, 69] width 67 height 27
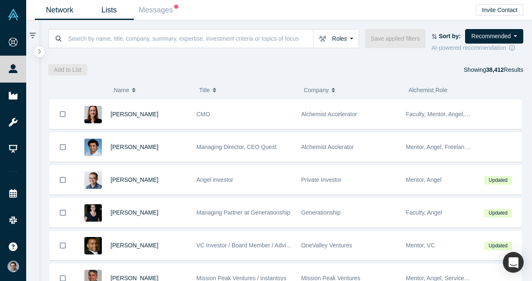
click at [115, 15] on link "Lists" at bounding box center [108, 10] width 49 height 20
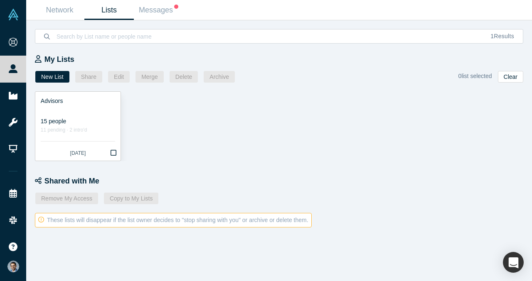
click at [77, 122] on div "15 people" at bounding box center [78, 121] width 74 height 9
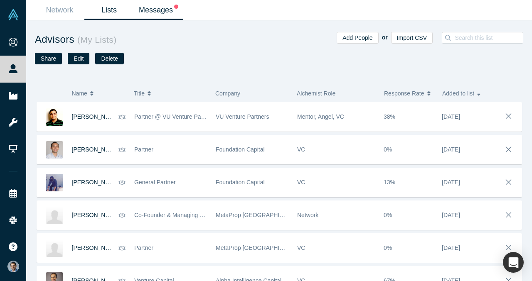
click at [157, 12] on link "Messages" at bounding box center [158, 10] width 49 height 20
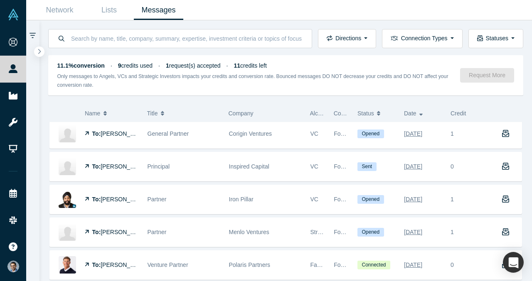
scroll to position [300, 0]
